Goal: Check status: Check status

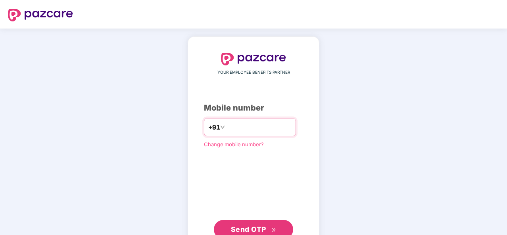
click at [251, 131] on input "number" at bounding box center [259, 127] width 65 height 13
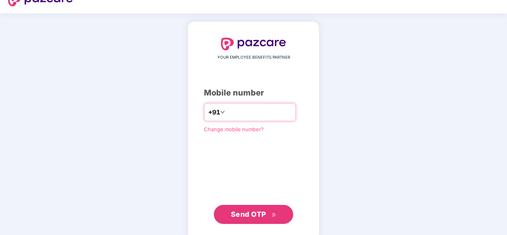
scroll to position [27, 0]
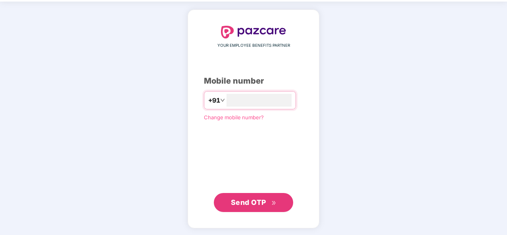
type input "**********"
click at [241, 202] on span "Send OTP" at bounding box center [248, 202] width 35 height 8
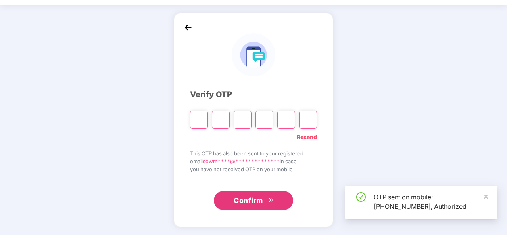
scroll to position [23, 0]
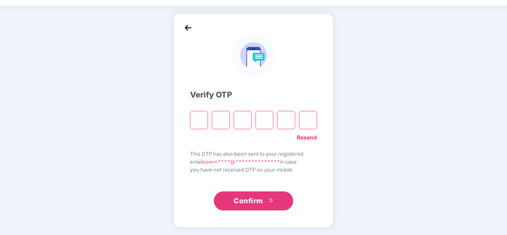
type input "*"
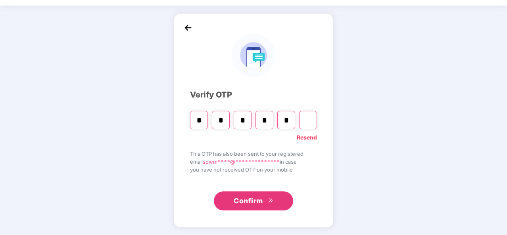
type input "*"
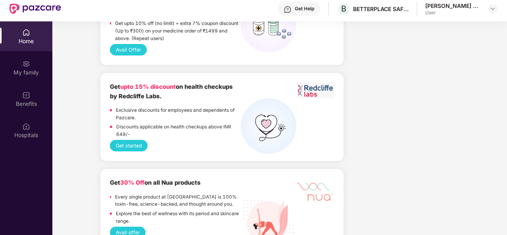
scroll to position [913, 0]
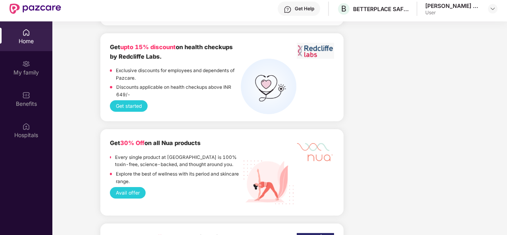
click at [125, 187] on button "Avail offer" at bounding box center [128, 193] width 36 height 12
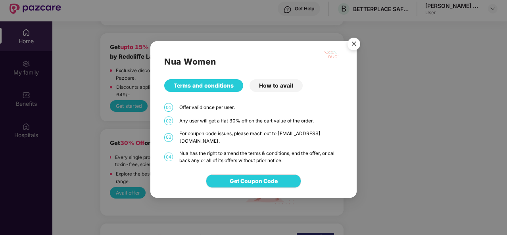
click at [279, 91] on div "How to avail" at bounding box center [276, 85] width 53 height 13
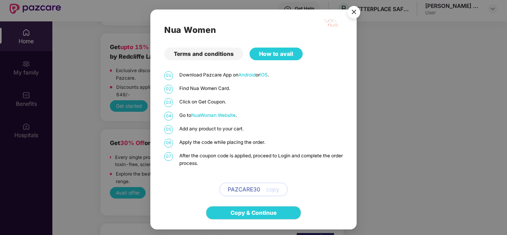
click at [222, 115] on span "NuaWoman Website" at bounding box center [213, 116] width 44 height 6
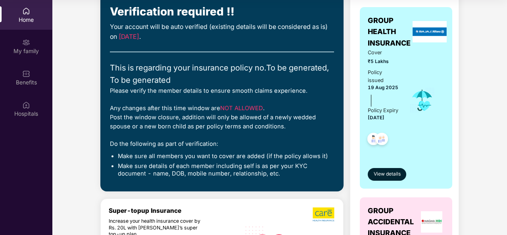
scroll to position [119, 0]
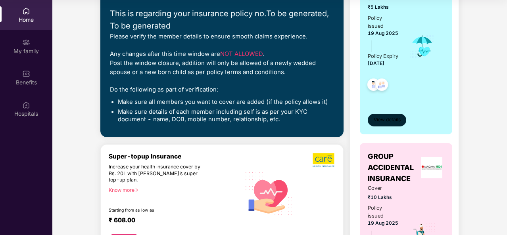
click at [382, 124] on span "View details" at bounding box center [387, 120] width 27 height 8
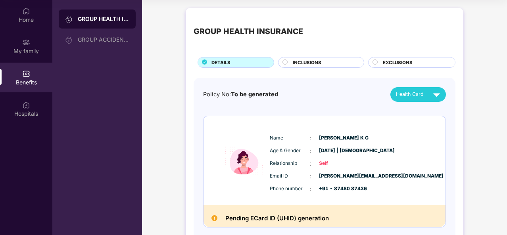
click at [137, 97] on div "GROUP HEALTH INSURANCE GROUP ACCIDENTAL INSURANCE" at bounding box center [97, 117] width 90 height 235
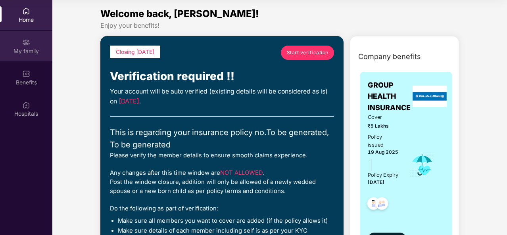
click at [28, 48] on div "My family" at bounding box center [26, 51] width 52 height 8
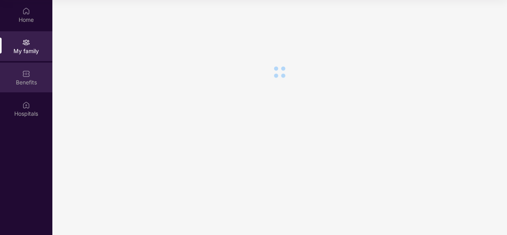
click at [28, 71] on img at bounding box center [26, 74] width 8 height 8
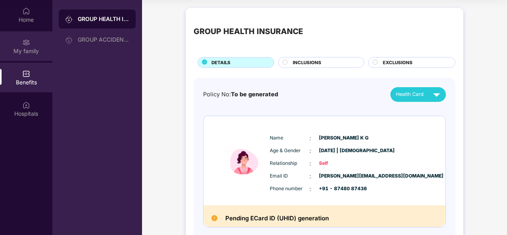
click at [29, 50] on div "My family" at bounding box center [26, 51] width 52 height 8
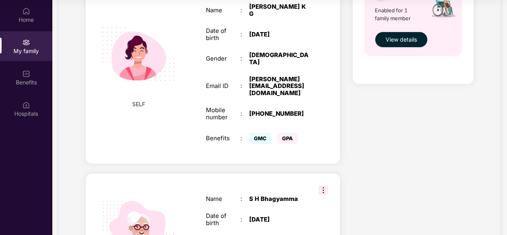
scroll to position [393, 0]
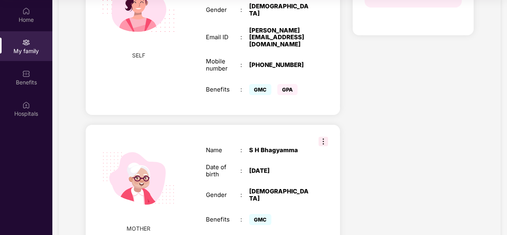
click at [323, 137] on img at bounding box center [324, 142] width 10 height 10
click at [377, 119] on div "Health Cover cover ₹5 Lakhs Policy issued [DATE] Policy Expiry [DATE] Enabled f…" at bounding box center [412, 25] width 133 height 736
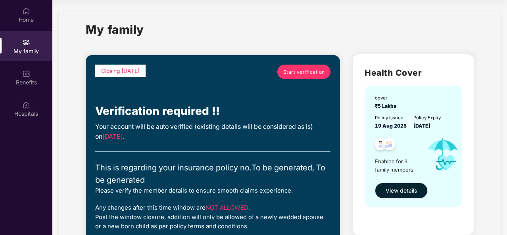
scroll to position [0, 0]
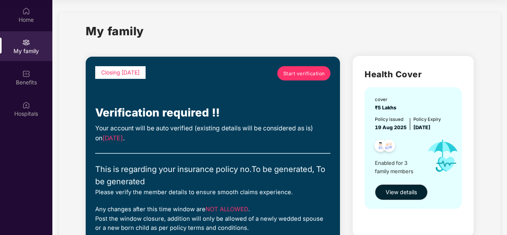
click at [290, 70] on span "Start verification" at bounding box center [304, 74] width 42 height 8
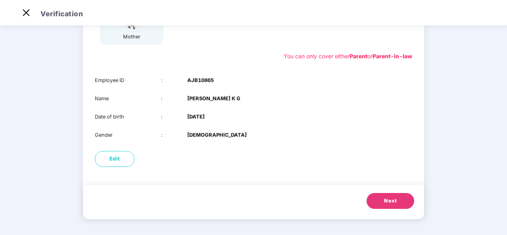
click at [397, 208] on button "Next" at bounding box center [391, 201] width 48 height 16
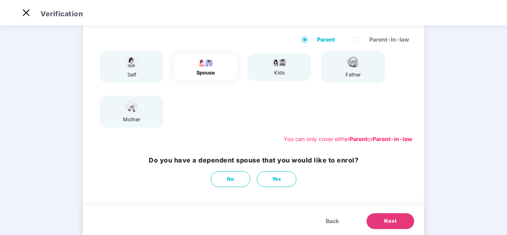
scroll to position [81, 0]
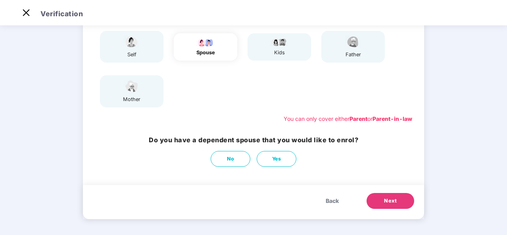
click at [381, 200] on button "Next" at bounding box center [391, 201] width 48 height 16
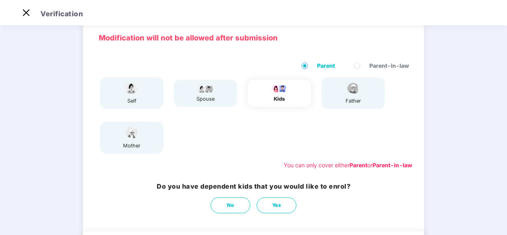
scroll to position [1, 0]
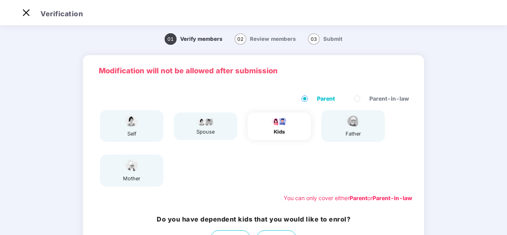
click at [18, 15] on header "Verification" at bounding box center [253, 12] width 507 height 25
click at [24, 10] on img at bounding box center [26, 12] width 13 height 13
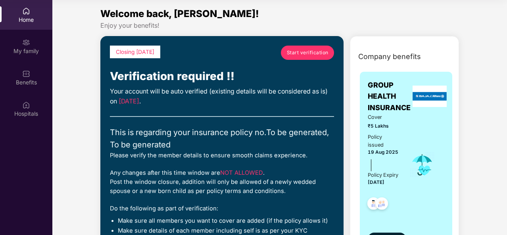
scroll to position [40, 0]
